Goal: Task Accomplishment & Management: Complete application form

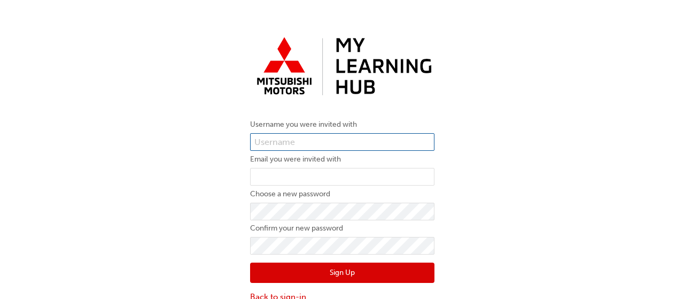
click at [298, 141] on input "text" at bounding box center [342, 142] width 184 height 18
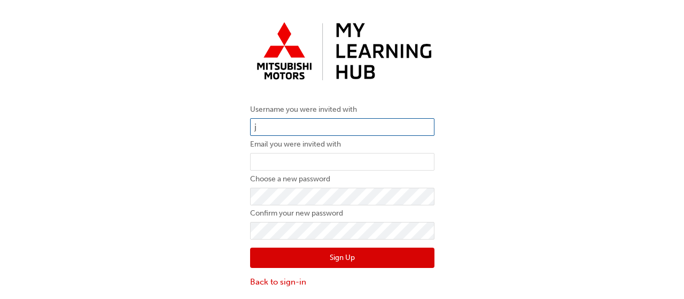
scroll to position [24, 0]
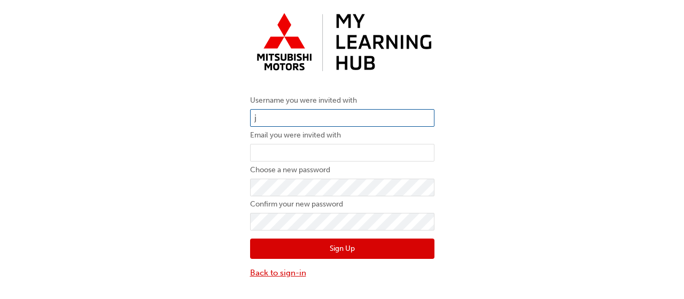
type input "j"
click at [274, 272] on link "Back to sign-in" at bounding box center [342, 273] width 184 height 12
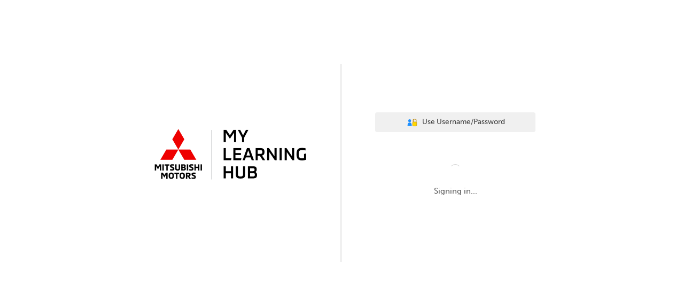
scroll to position [0, 0]
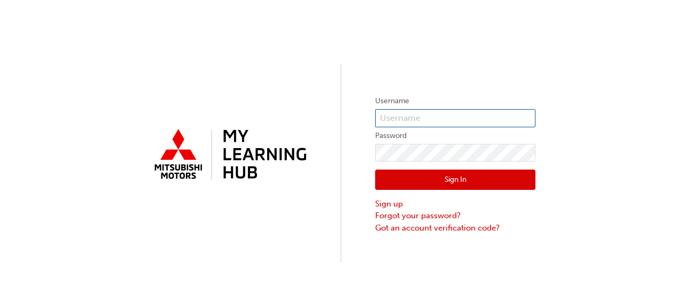
click at [447, 121] on input "text" at bounding box center [455, 118] width 160 height 18
paste input "[EMAIL_ADDRESS][DOMAIN_NAME]"
type input "[EMAIL_ADDRESS][DOMAIN_NAME]"
click at [448, 176] on button "Sign In" at bounding box center [455, 179] width 160 height 20
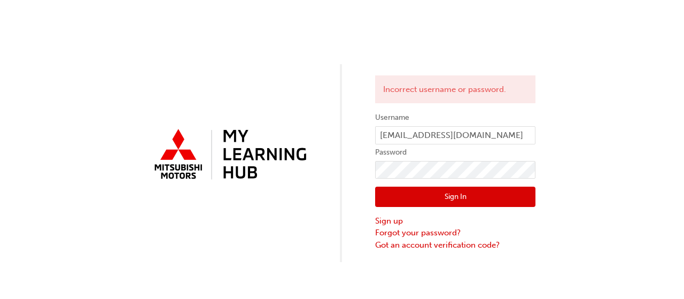
click at [455, 198] on button "Sign In" at bounding box center [455, 197] width 160 height 20
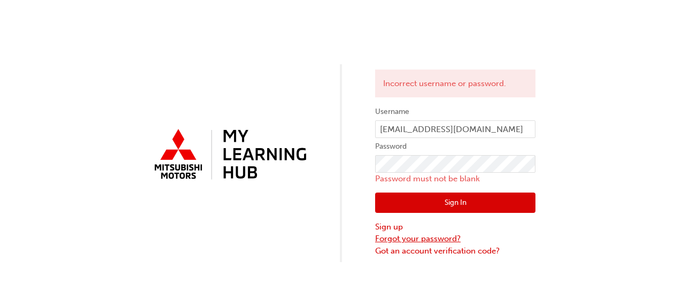
click at [415, 239] on link "Forgot your password?" at bounding box center [455, 239] width 160 height 12
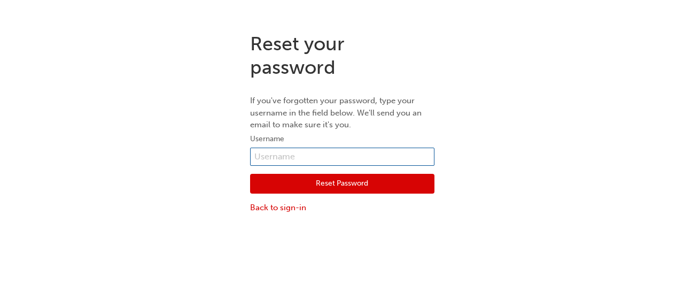
click at [294, 161] on input "text" at bounding box center [342, 157] width 184 height 18
type input "j"
paste input "[EMAIL_ADDRESS][DOMAIN_NAME]"
type input "[EMAIL_ADDRESS][DOMAIN_NAME]"
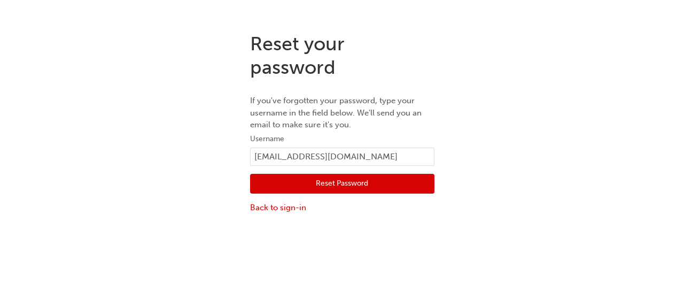
click at [350, 179] on button "Reset Password" at bounding box center [342, 184] width 184 height 20
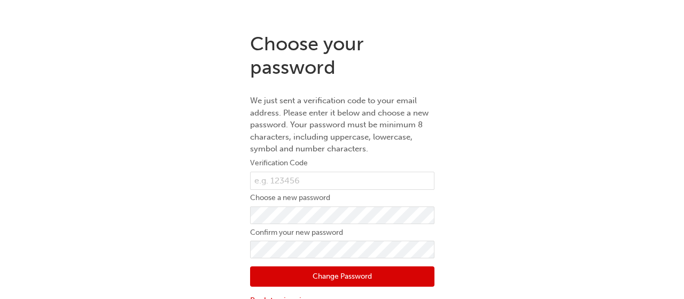
click at [116, 20] on html "Your version of Internet Explorer is outdated and not supported. Please upgrade…" at bounding box center [342, 149] width 684 height 299
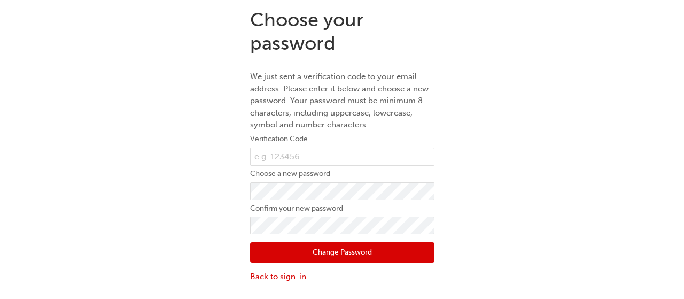
click at [289, 276] on link "Back to sign-in" at bounding box center [342, 276] width 184 height 12
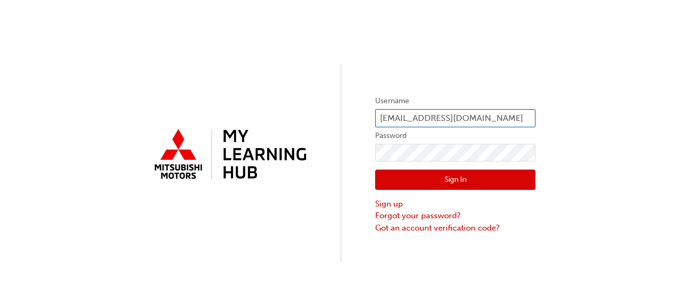
click at [503, 114] on input "[EMAIL_ADDRESS][DOMAIN_NAME]" at bounding box center [455, 118] width 160 height 18
type input "j"
type input "c"
type input "0005966900"
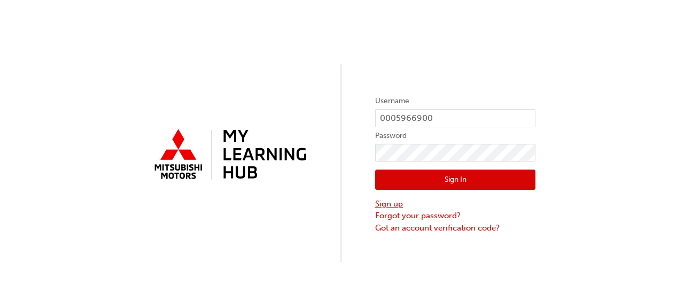
click at [392, 200] on link "Sign up" at bounding box center [455, 204] width 160 height 12
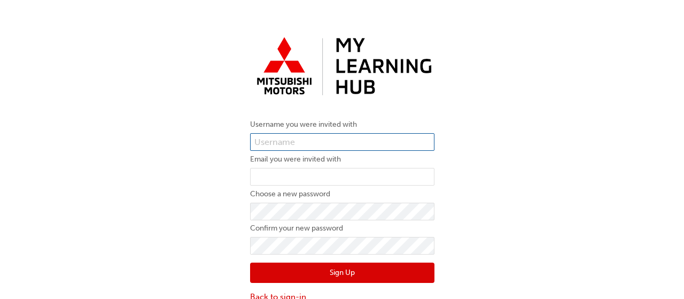
click at [311, 142] on input "text" at bounding box center [342, 142] width 184 height 18
type input "0005966900"
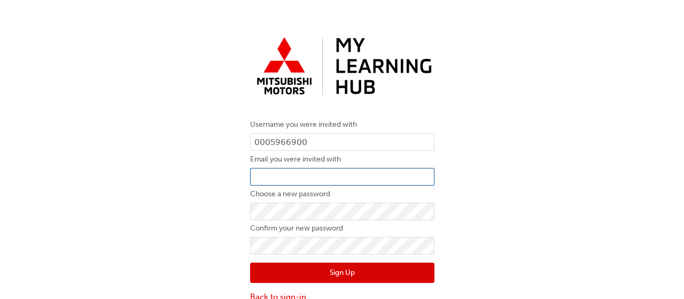
click at [279, 178] on input "email" at bounding box center [342, 177] width 184 height 18
type input "j"
type input "[EMAIL_ADDRESS][DOMAIN_NAME]"
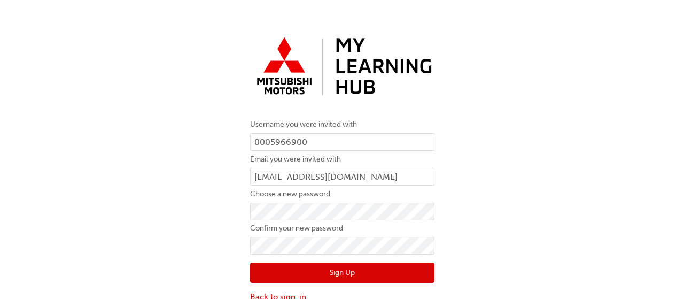
click at [335, 271] on button "Sign Up" at bounding box center [342, 272] width 184 height 20
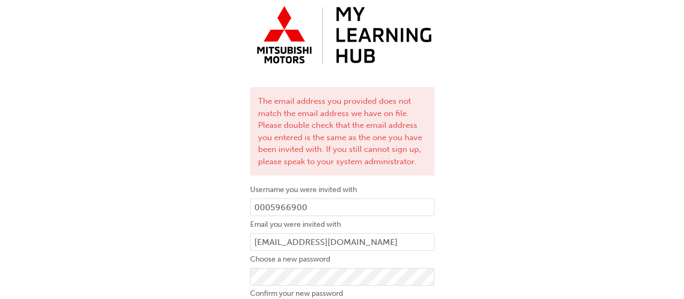
scroll to position [56, 0]
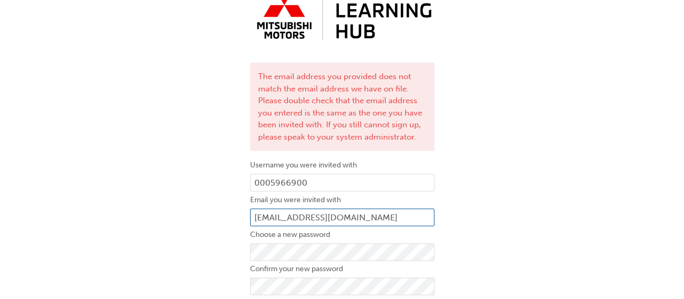
drag, startPoint x: 368, startPoint y: 213, endPoint x: 221, endPoint y: 221, distance: 147.7
click at [250, 221] on input "[EMAIL_ADDRESS][DOMAIN_NAME]" at bounding box center [342, 217] width 184 height 18
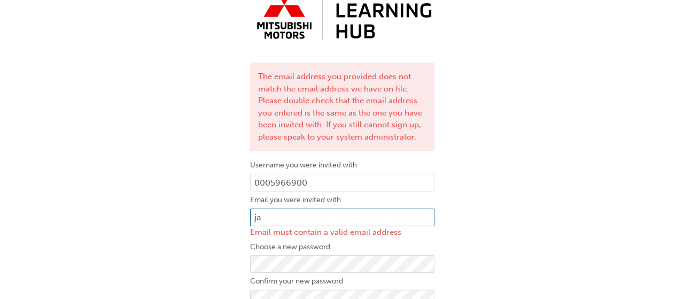
type input "j"
paste input "[EMAIL_ADDRESS][DOMAIN_NAME]"
type input "[EMAIL_ADDRESS][DOMAIN_NAME]"
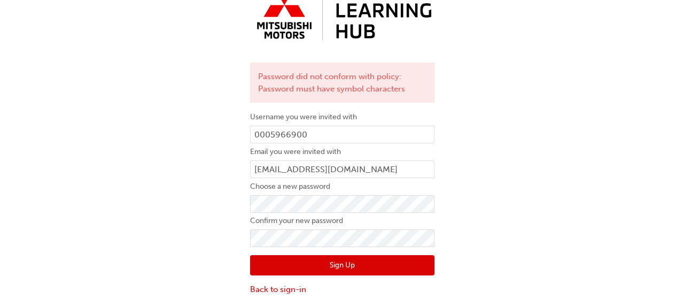
click at [338, 262] on button "Sign Up" at bounding box center [342, 265] width 184 height 20
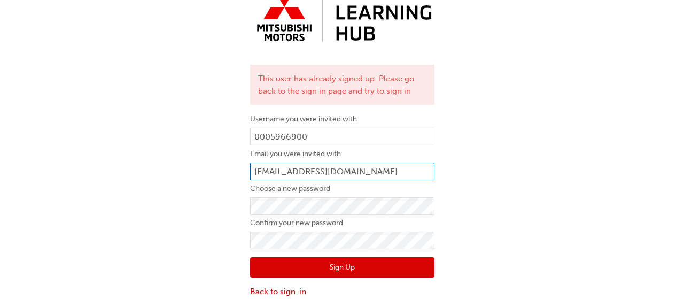
scroll to position [59, 0]
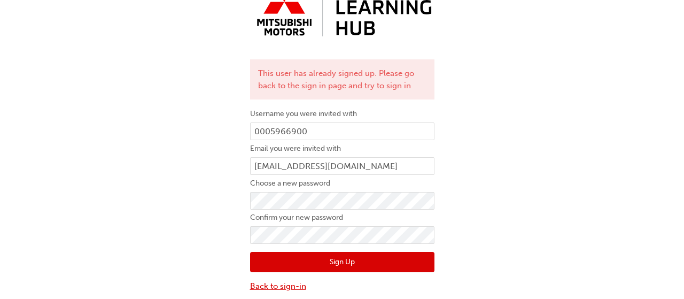
click at [290, 280] on link "Back to sign-in" at bounding box center [342, 286] width 184 height 12
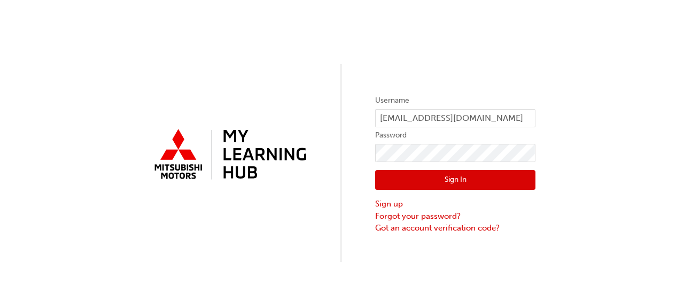
scroll to position [0, 0]
click at [397, 218] on link "Forgot your password?" at bounding box center [455, 216] width 160 height 12
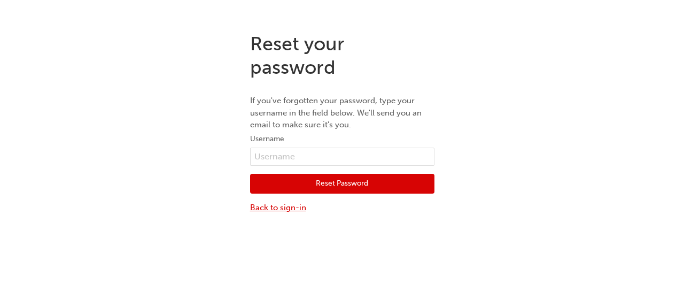
click at [278, 205] on link "Back to sign-in" at bounding box center [342, 208] width 184 height 12
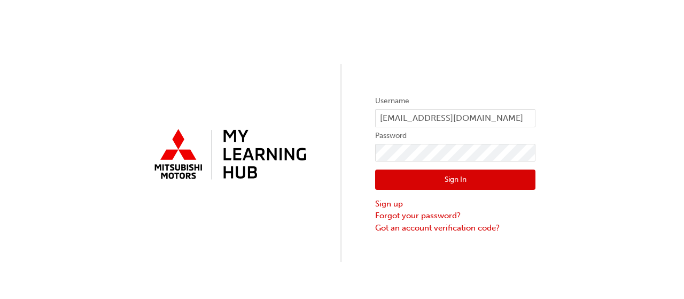
click at [476, 173] on button "Sign In" at bounding box center [455, 179] width 160 height 20
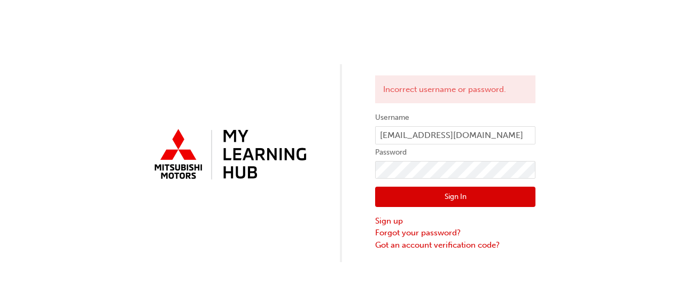
click at [445, 192] on button "Sign In" at bounding box center [455, 197] width 160 height 20
click at [444, 196] on button "Sign In" at bounding box center [455, 197] width 160 height 20
